Goal: Task Accomplishment & Management: Complete application form

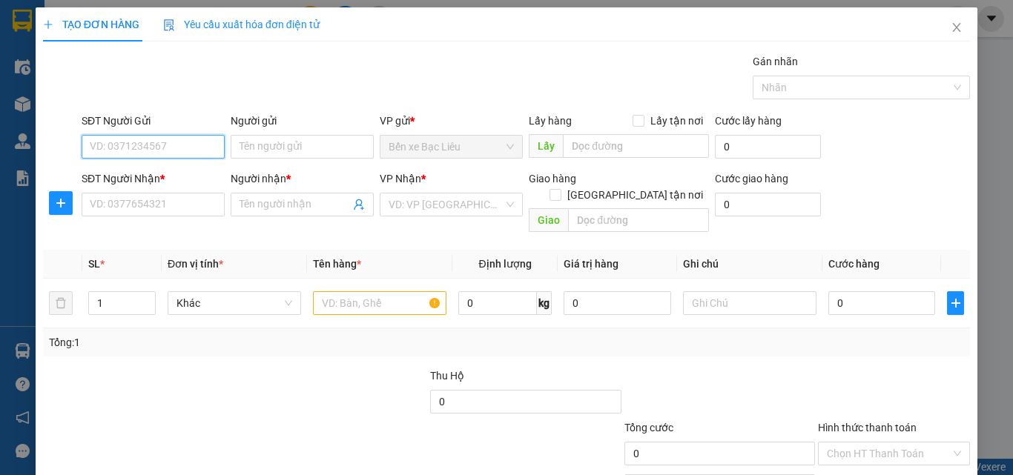
click at [154, 145] on input "SĐT Người Gửi" at bounding box center [153, 147] width 143 height 24
click at [154, 145] on input "0818686990" at bounding box center [153, 147] width 143 height 24
type input "0818686990"
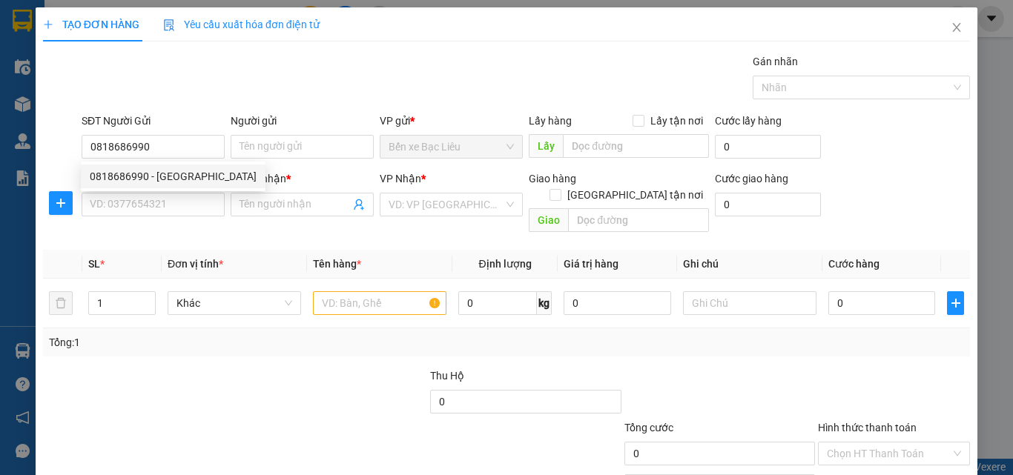
click at [182, 188] on div "SĐT Người Nhận *" at bounding box center [153, 182] width 143 height 22
click at [185, 153] on input "0818686990" at bounding box center [153, 147] width 143 height 24
click at [169, 151] on input "0818686990" at bounding box center [153, 147] width 143 height 24
click at [157, 197] on input "SĐT Người Nhận *" at bounding box center [153, 205] width 143 height 24
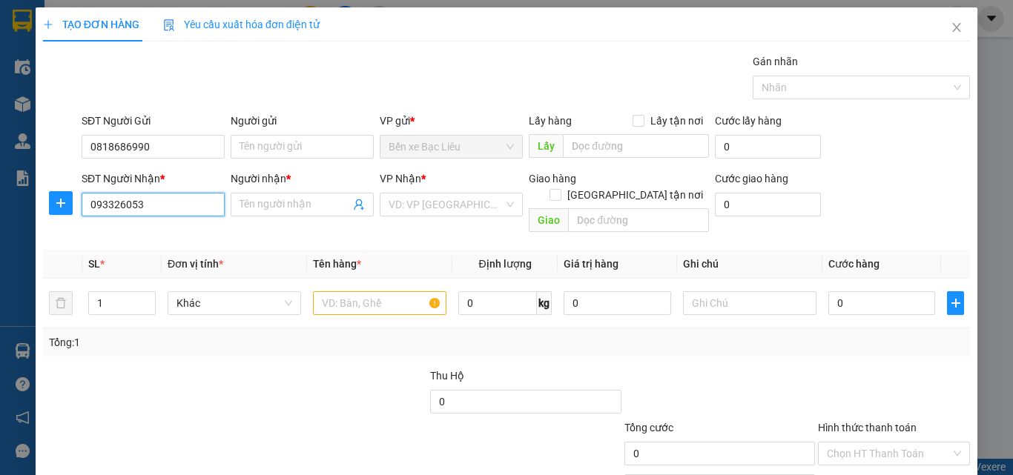
type input "0933260539"
click at [169, 232] on div "0933260539 - ĐÀO" at bounding box center [152, 234] width 124 height 16
type input "ĐÀO"
type input "0933260539"
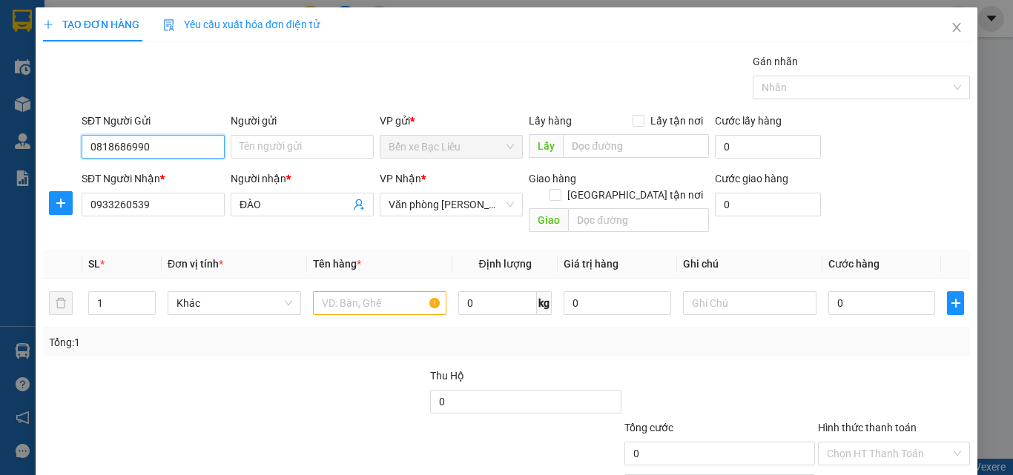
click at [185, 145] on input "0818686990" at bounding box center [153, 147] width 143 height 24
click at [171, 176] on div "0818686990 - [GEOGRAPHIC_DATA]" at bounding box center [173, 176] width 167 height 16
type input "HẢI"
click at [350, 291] on input "text" at bounding box center [379, 303] width 133 height 24
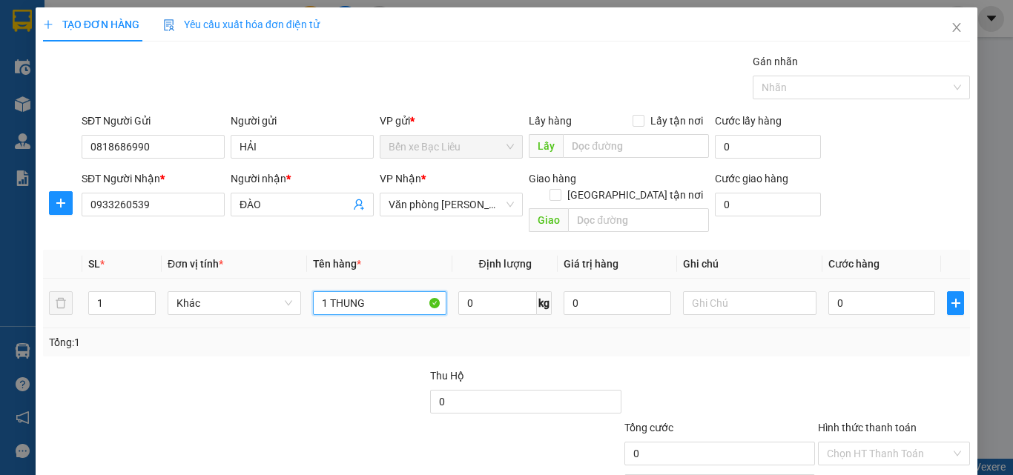
type input "1 THUNG"
click at [861, 279] on td "0" at bounding box center [881, 304] width 119 height 50
click at [859, 291] on input "0" at bounding box center [881, 303] width 107 height 24
type input "3"
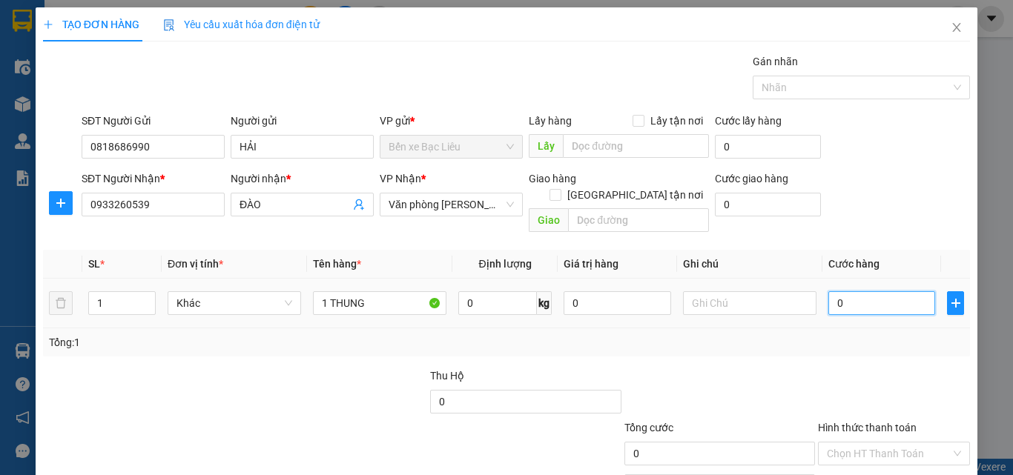
type input "3"
type input "30"
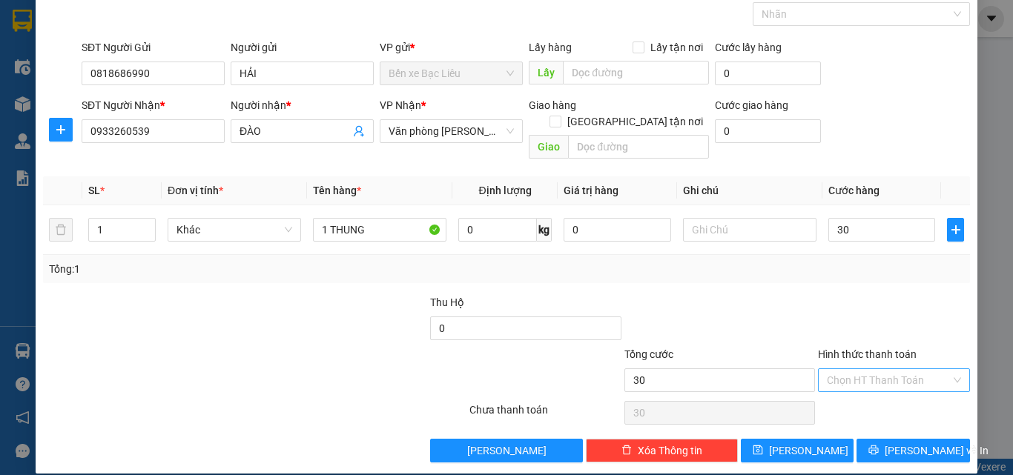
type input "30.000"
click at [842, 369] on input "Hình thức thanh toán" at bounding box center [889, 380] width 124 height 22
drag, startPoint x: 842, startPoint y: 389, endPoint x: 881, endPoint y: 415, distance: 46.9
click at [850, 395] on div "Tại văn phòng" at bounding box center [885, 394] width 133 height 16
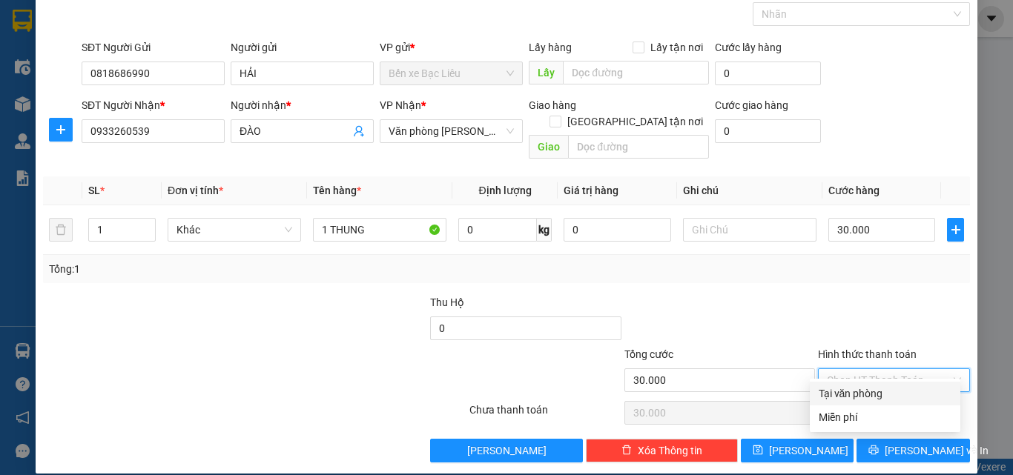
type input "0"
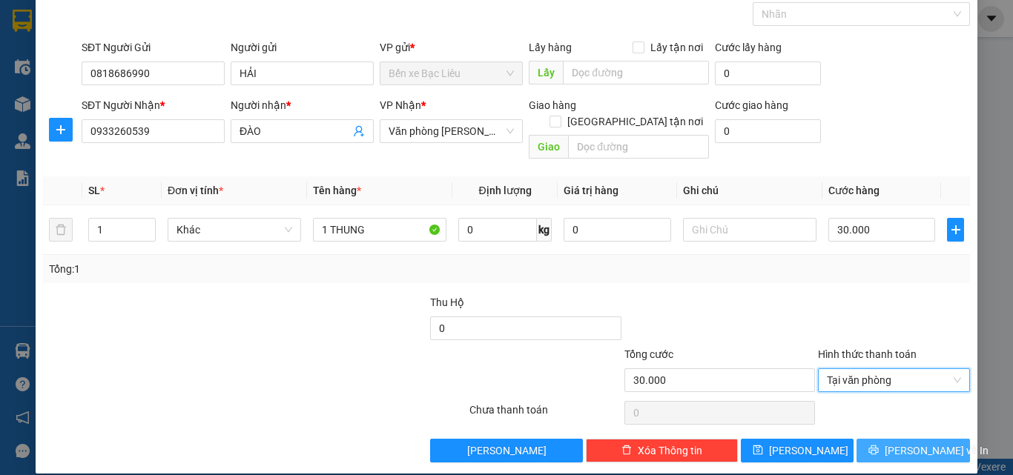
click at [891, 443] on span "[PERSON_NAME] và In" at bounding box center [937, 451] width 104 height 16
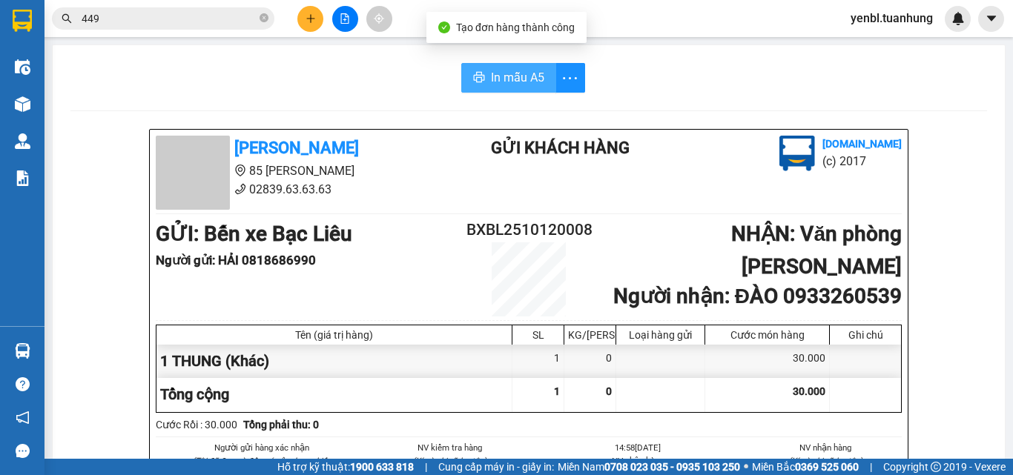
click at [492, 82] on span "In mẫu A5" at bounding box center [517, 77] width 53 height 19
